Goal: Manage account settings

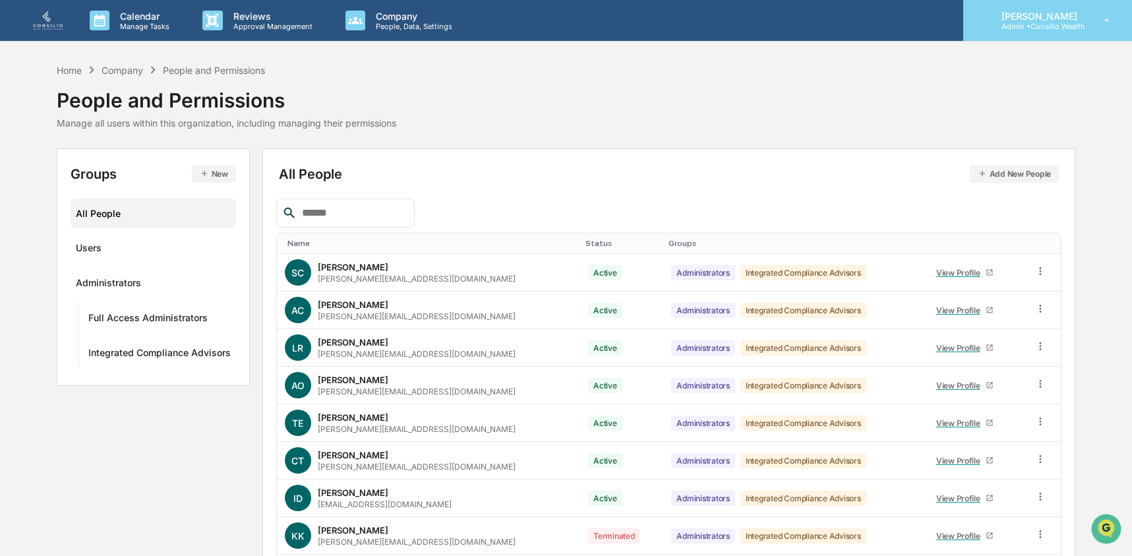
click at [1004, 38] on div "[PERSON_NAME] Admin • Consilio Wealth" at bounding box center [1047, 20] width 169 height 41
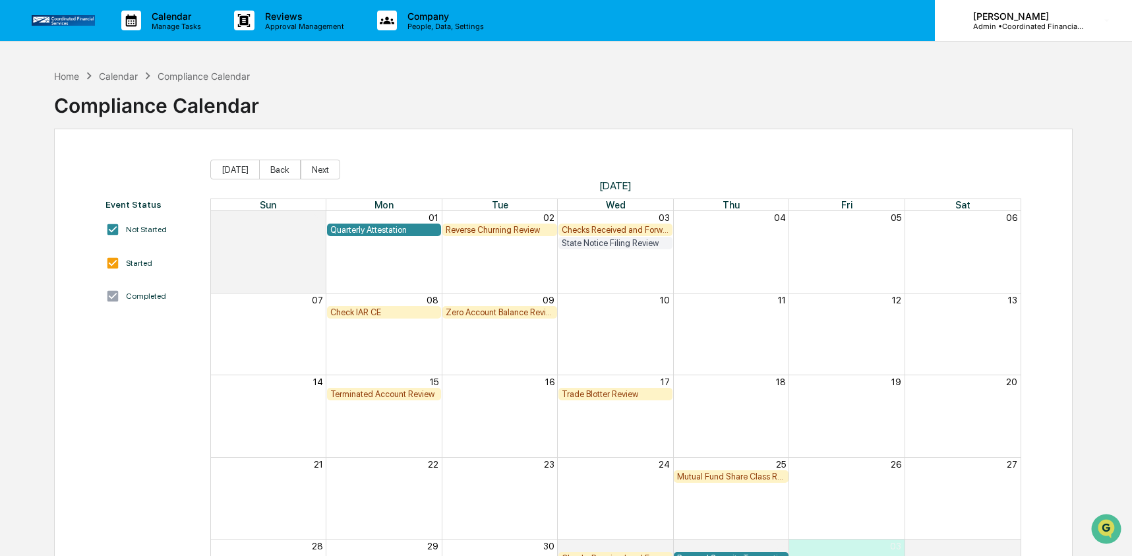
click at [1053, 16] on p "[PERSON_NAME]" at bounding box center [1023, 16] width 123 height 11
